Goal: Task Accomplishment & Management: Manage account settings

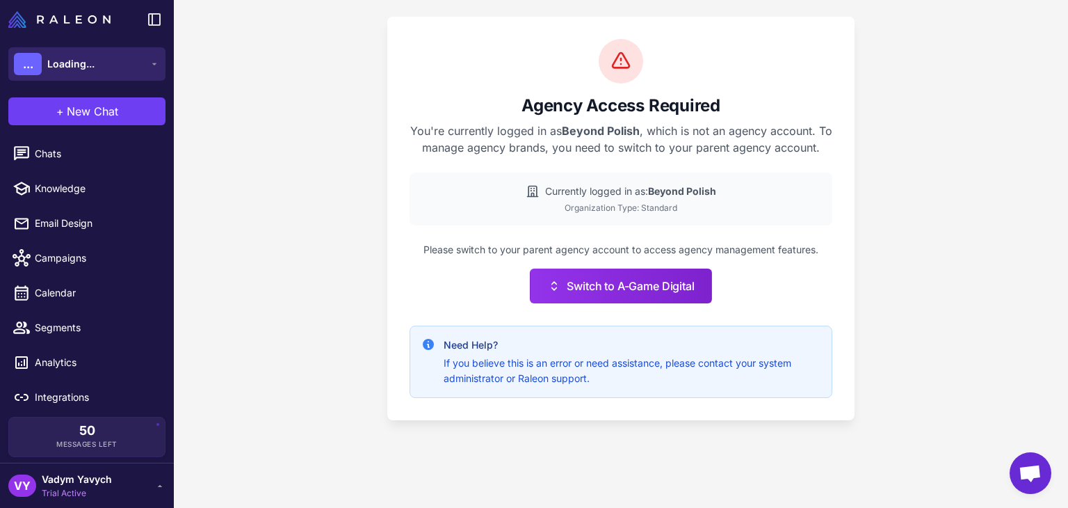
click at [126, 63] on button "... Loading..." at bounding box center [86, 63] width 157 height 33
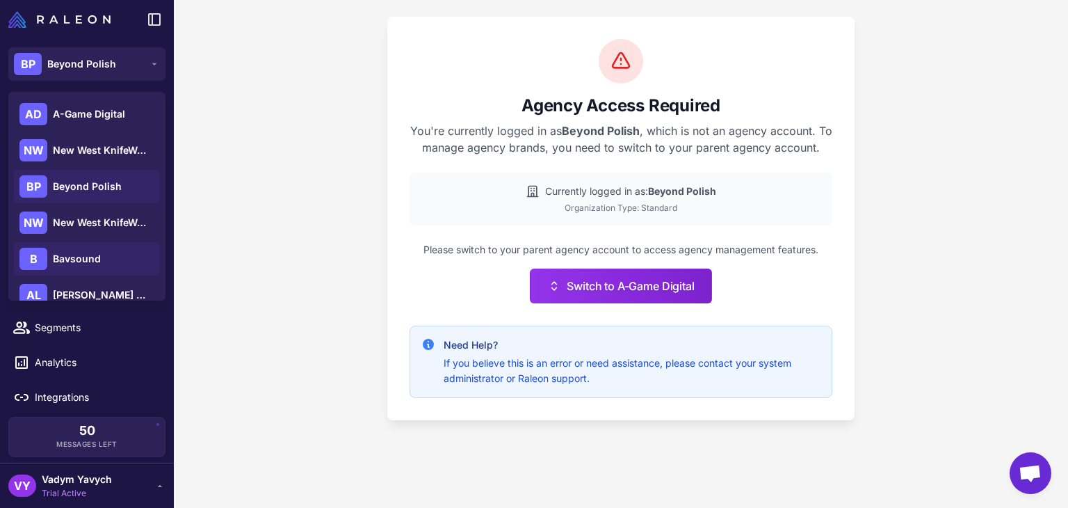
click at [100, 262] on div "B Bavsound" at bounding box center [87, 258] width 146 height 33
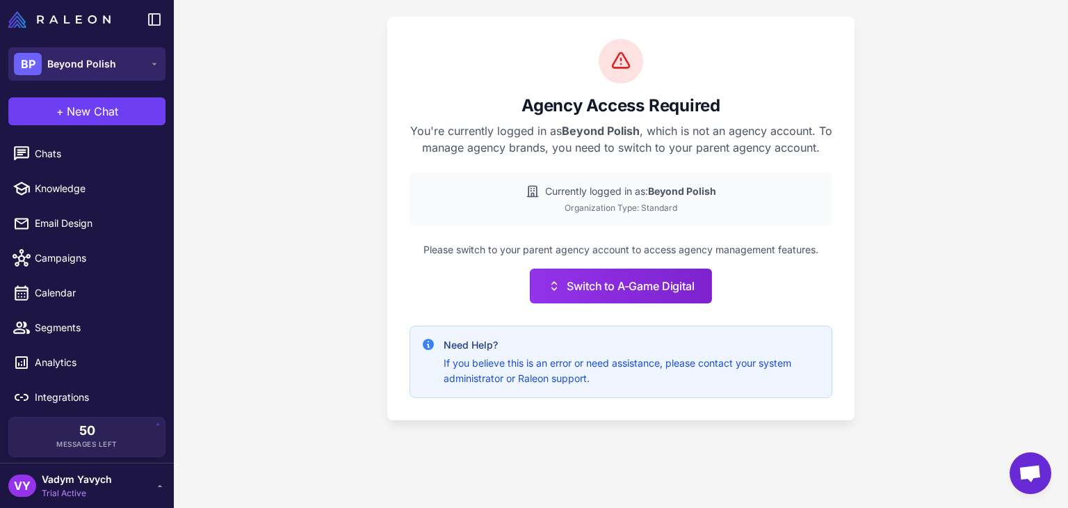
click at [121, 68] on button "BP Beyond Polish" at bounding box center [86, 63] width 157 height 33
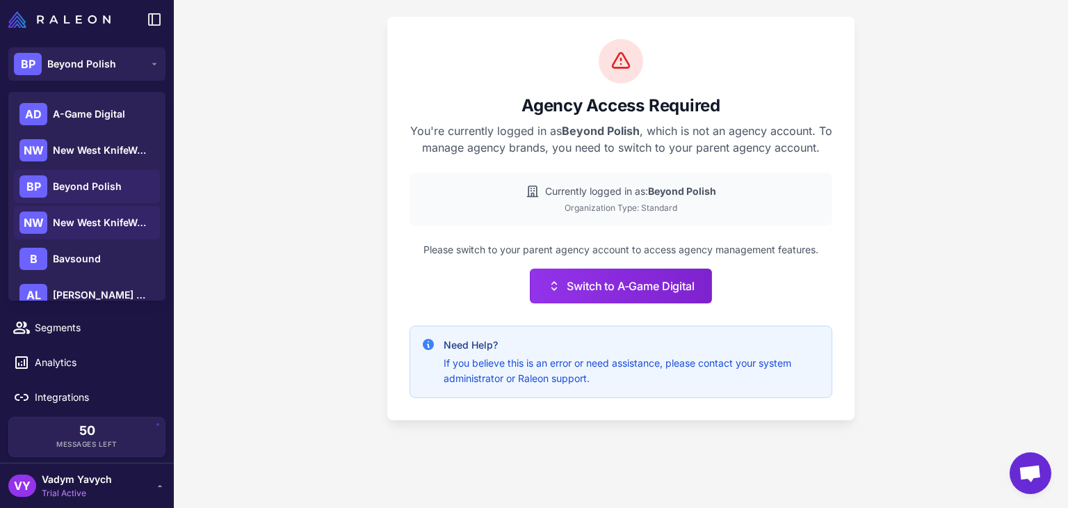
click at [101, 215] on span "New West KnifeWorks" at bounding box center [101, 222] width 97 height 15
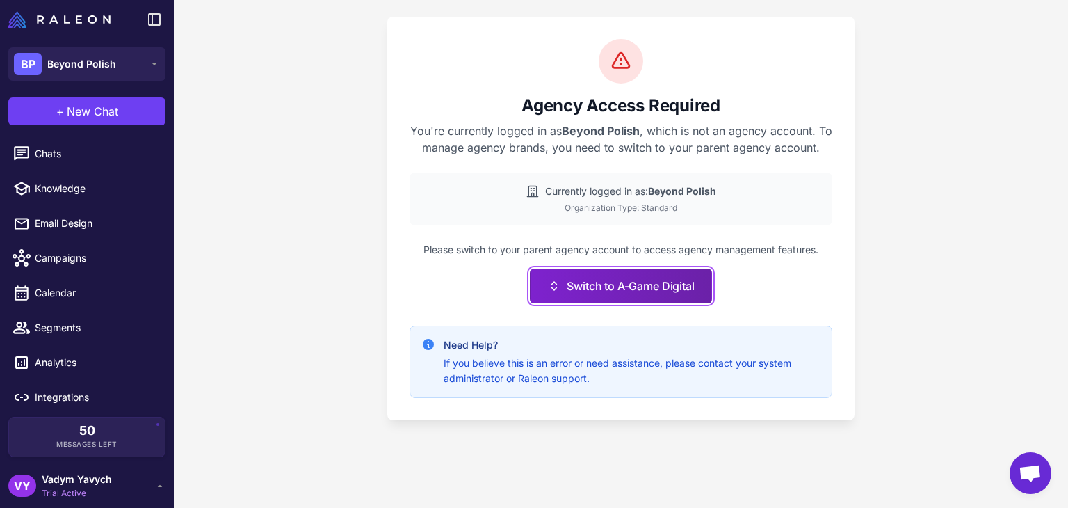
click at [603, 289] on button "Switch to A-Game Digital" at bounding box center [620, 285] width 181 height 35
